Goal: Task Accomplishment & Management: Use online tool/utility

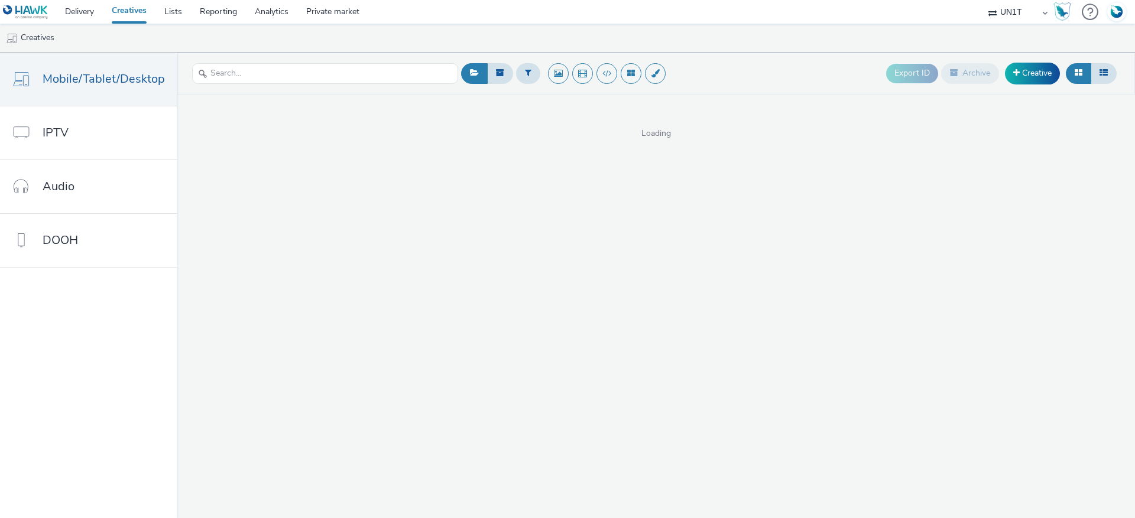
select select "dd3fb4f6-b550-43f6-8f67-b78d09d23a96"
select select "a481bd8c-4acc-4c4f-8598-4e6659adaf07"
select select "f4db3760-27fe-4d14-9c44-df0c95b595a4"
select select "75b174c6-9315-47a7-a76b-2e04f3523f79"
select select "43747a01-9d8e-4dea-a0e4-a98d33cfba61"
